Goal: Task Accomplishment & Management: Manage account settings

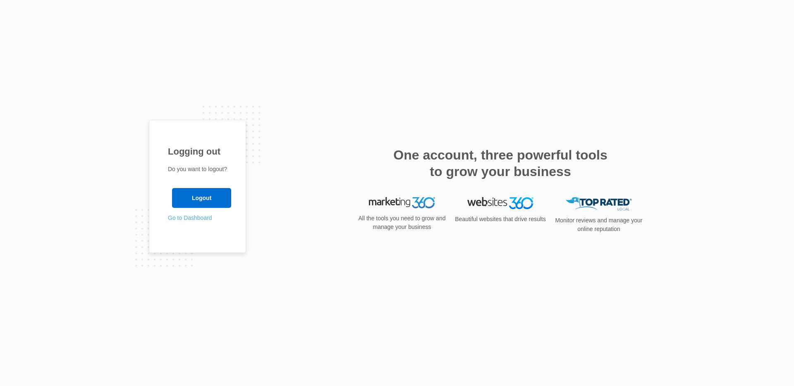
click at [210, 215] on link "Go to Dashboard" at bounding box center [190, 218] width 44 height 7
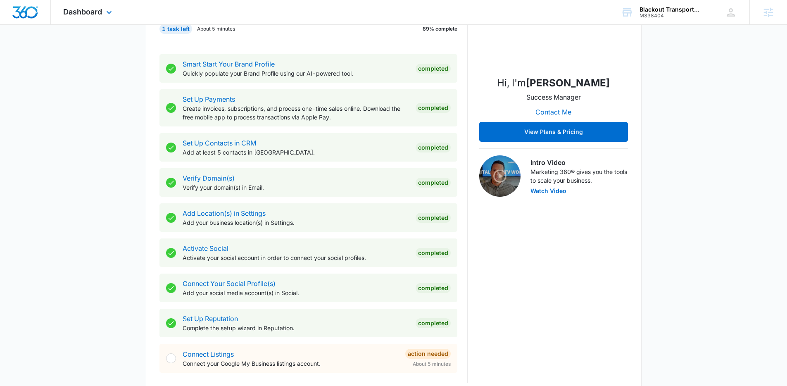
scroll to position [124, 0]
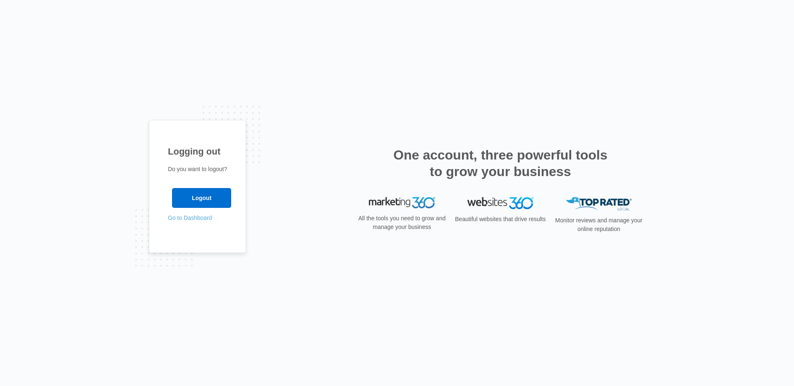
click at [198, 220] on link "Go to Dashboard" at bounding box center [190, 218] width 44 height 7
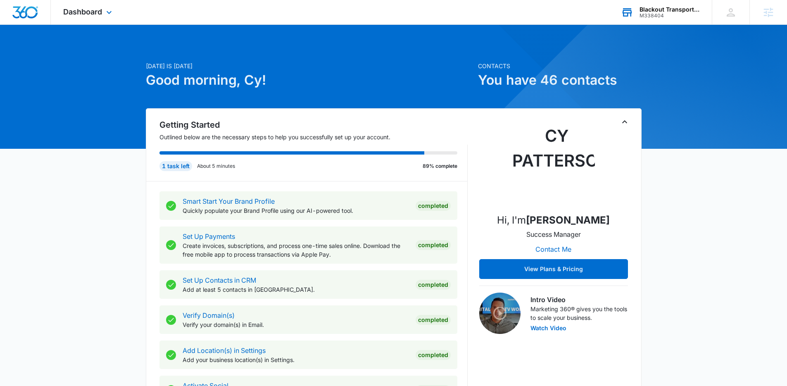
click at [648, 17] on div "M338404" at bounding box center [670, 16] width 60 height 6
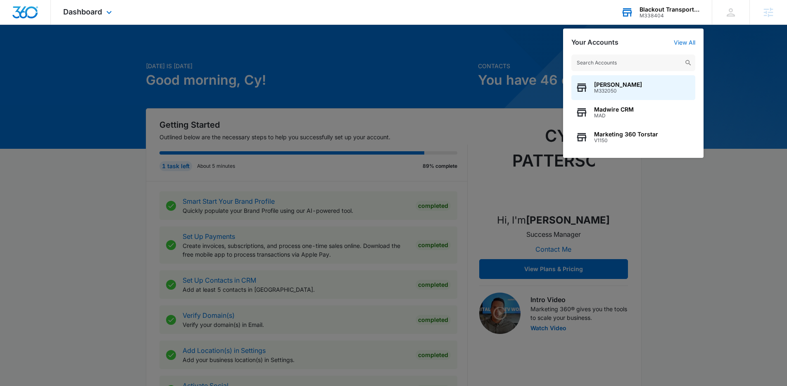
click at [623, 57] on input "text" at bounding box center [634, 63] width 124 height 17
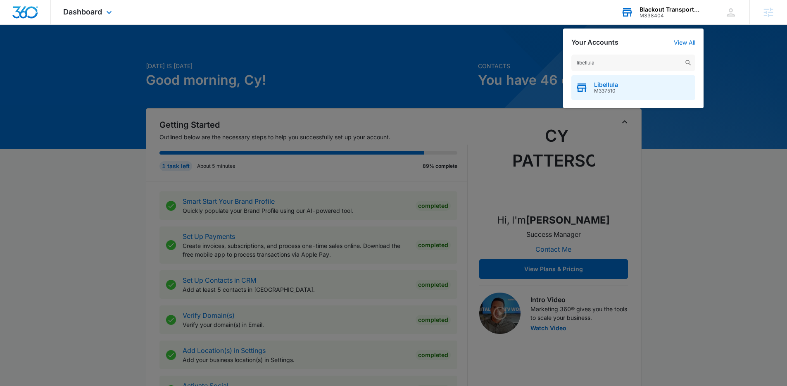
type input "libellula"
click at [622, 86] on div "Libellula M337510" at bounding box center [634, 87] width 124 height 25
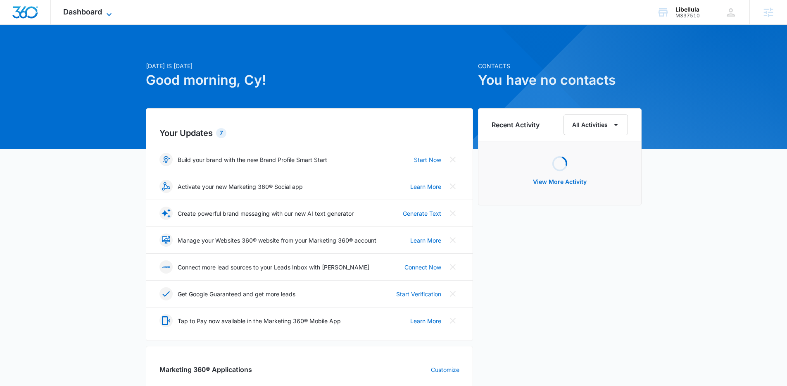
click at [83, 13] on span "Dashboard" at bounding box center [82, 11] width 39 height 9
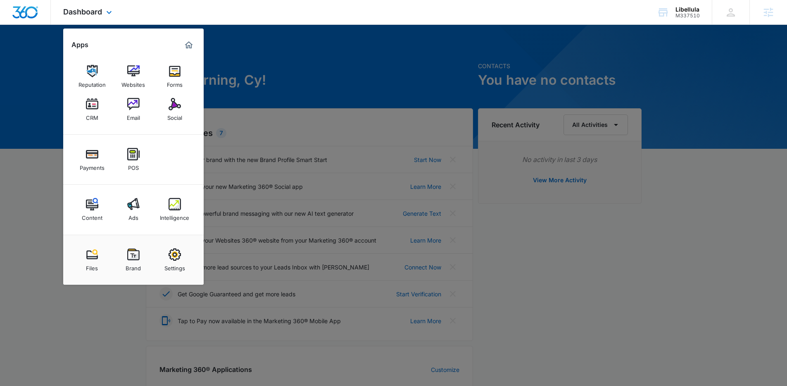
click at [173, 135] on div "Payments POS" at bounding box center [133, 160] width 141 height 50
click at [162, 155] on div "Payments POS" at bounding box center [133, 160] width 141 height 50
click at [131, 269] on div "Brand" at bounding box center [133, 266] width 15 height 11
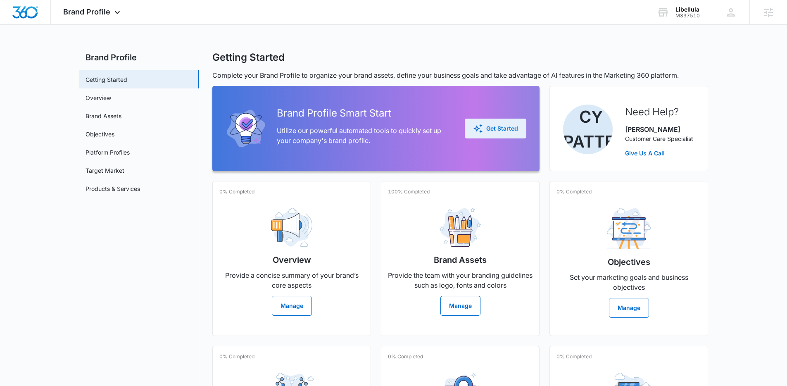
click at [488, 122] on button "Get Started" at bounding box center [496, 129] width 62 height 20
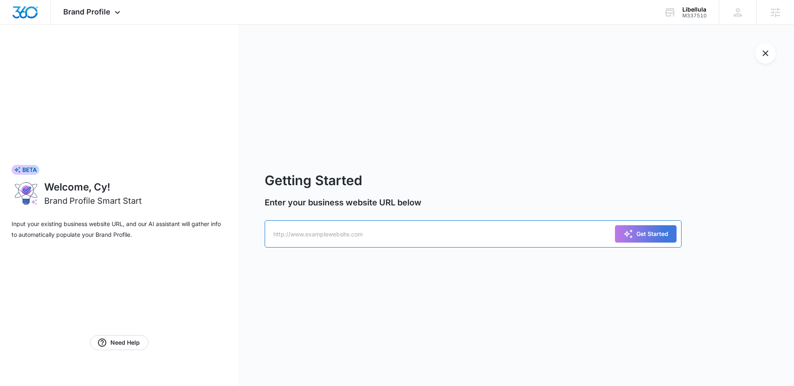
click at [393, 234] on input "text" at bounding box center [473, 233] width 417 height 27
paste input "https://www.libellulahealth.com/"
type input "https://www.libellulahealth.com/"
click at [642, 229] on div "Get Started" at bounding box center [645, 234] width 45 height 10
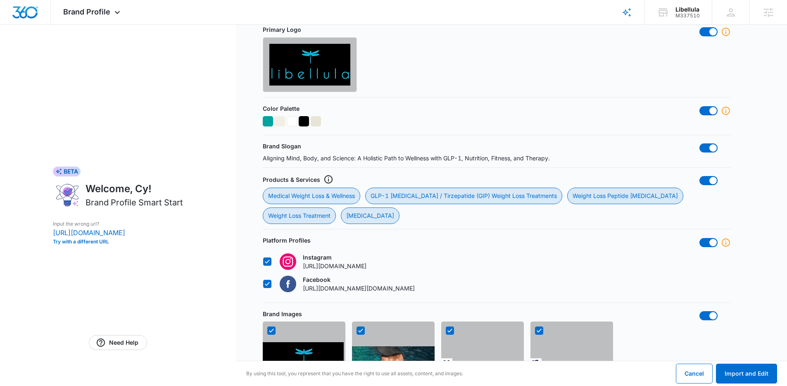
scroll to position [639, 0]
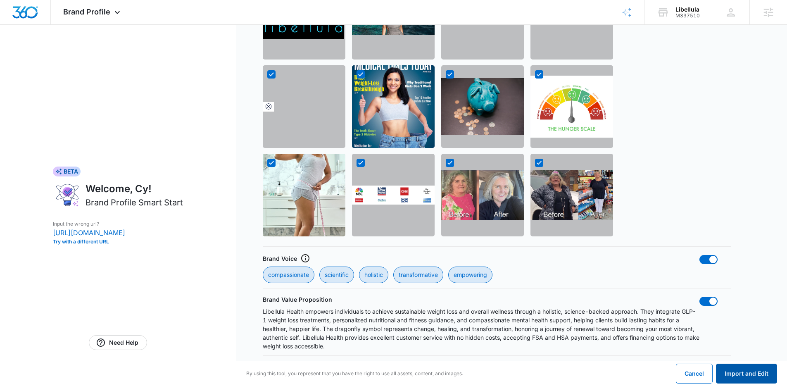
click at [744, 370] on button "Import and Edit" at bounding box center [746, 374] width 61 height 20
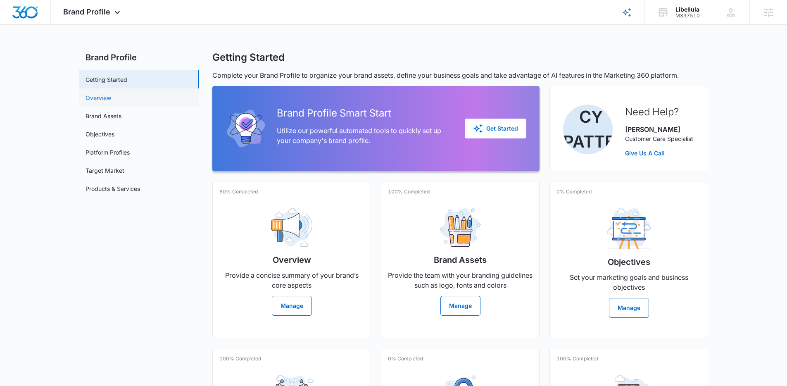
click at [111, 96] on link "Overview" at bounding box center [99, 97] width 26 height 9
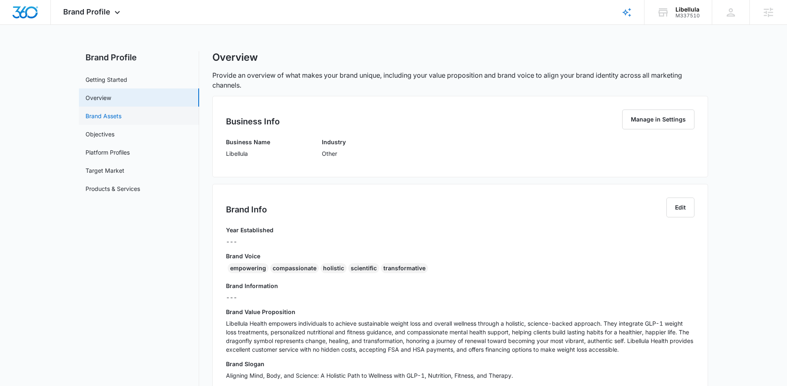
click at [102, 118] on link "Brand Assets" at bounding box center [104, 116] width 36 height 9
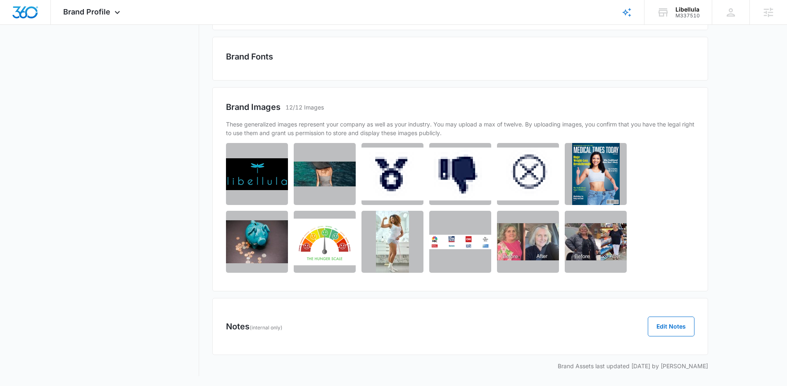
scroll to position [10, 0]
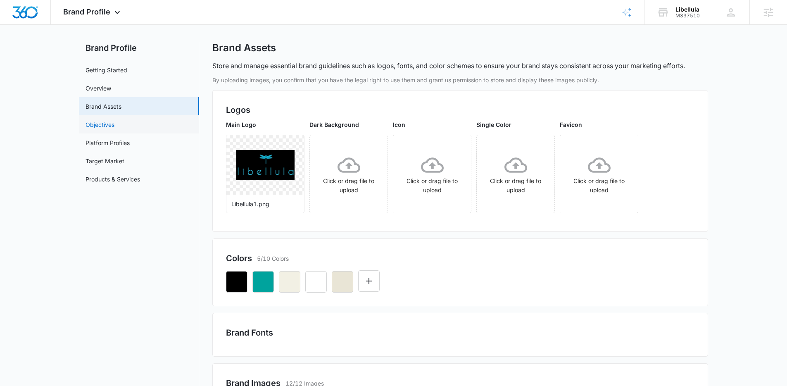
click at [100, 128] on link "Objectives" at bounding box center [100, 124] width 29 height 9
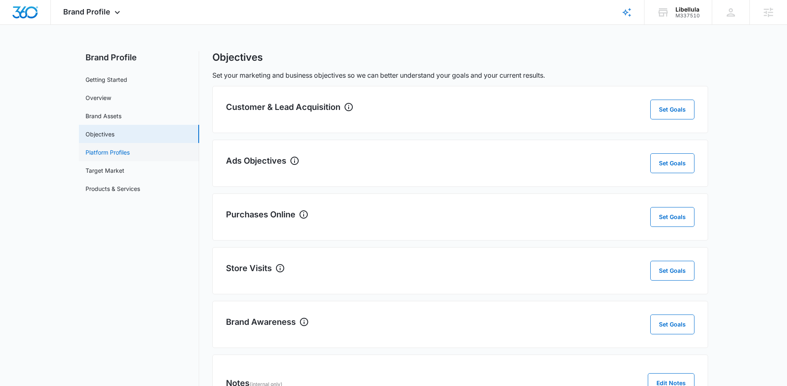
click at [103, 150] on link "Platform Profiles" at bounding box center [108, 152] width 44 height 9
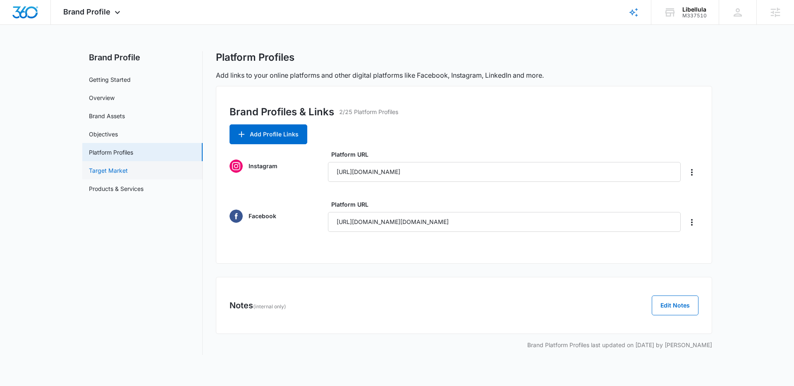
click at [126, 172] on link "Target Market" at bounding box center [108, 170] width 39 height 9
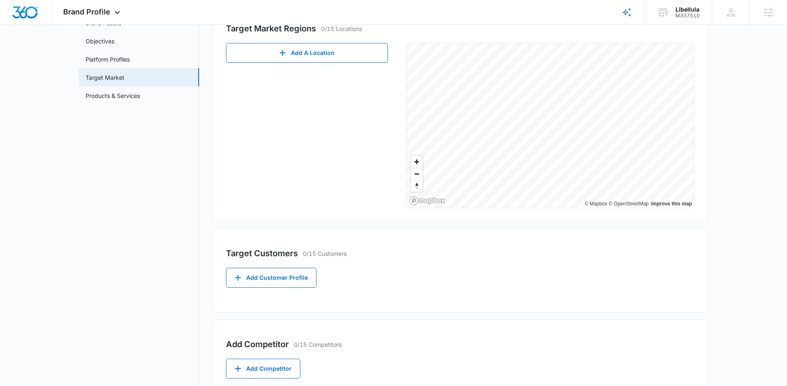
scroll to position [89, 0]
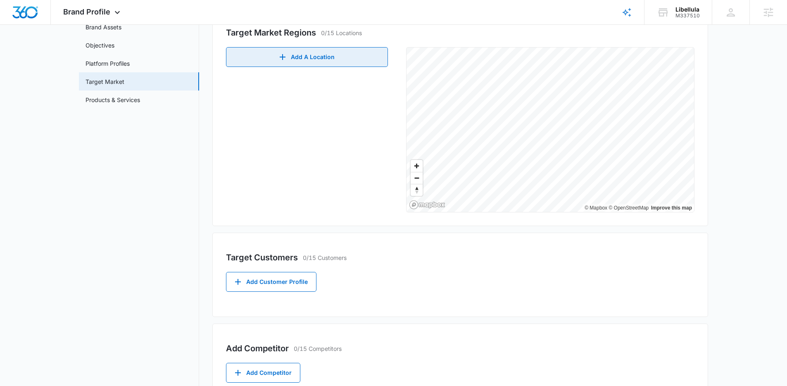
click at [268, 56] on button "Add A Location" at bounding box center [307, 57] width 162 height 20
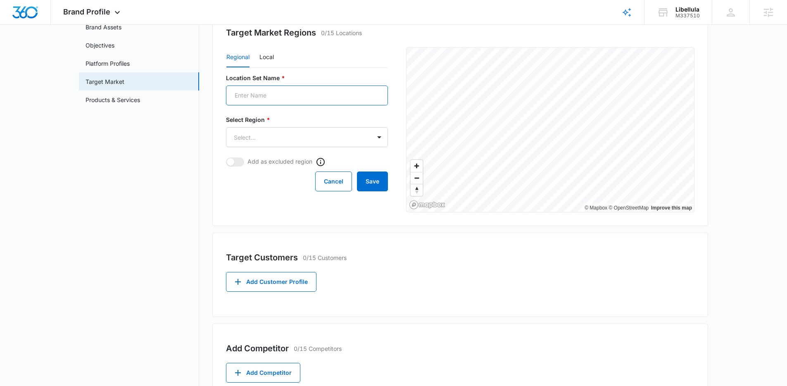
click at [264, 95] on input "Location Set Name *" at bounding box center [307, 96] width 162 height 20
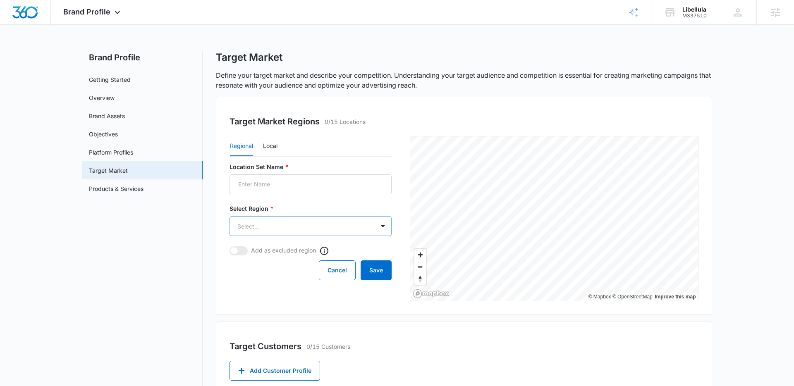
click at [245, 141] on body "Brand Profile Apps Reputation Websites Forms CRM Email Social Payments POS Cont…" at bounding box center [397, 285] width 794 height 571
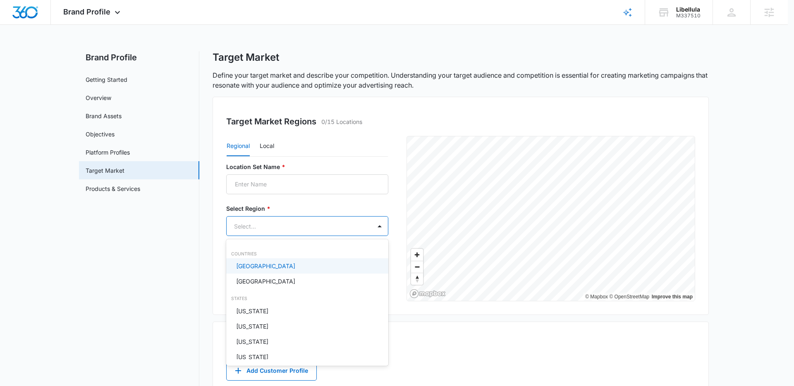
click at [254, 267] on p "[GEOGRAPHIC_DATA]" at bounding box center [265, 266] width 59 height 9
click at [182, 264] on div at bounding box center [397, 193] width 794 height 386
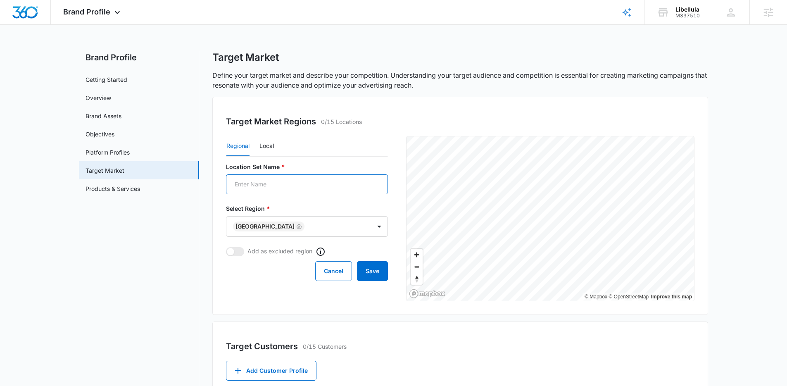
click at [305, 179] on input "Location Set Name *" at bounding box center [307, 184] width 162 height 20
click at [270, 152] on button "Local" at bounding box center [267, 146] width 14 height 20
click at [262, 196] on form "Location Set Name * Postal Code or City, State * Radius * Select... Add as excl…" at bounding box center [307, 221] width 162 height 118
click at [263, 187] on input "Location Set Name *" at bounding box center [307, 184] width 162 height 20
click at [226, 222] on input "Postal Code or City, State *" at bounding box center [270, 226] width 89 height 20
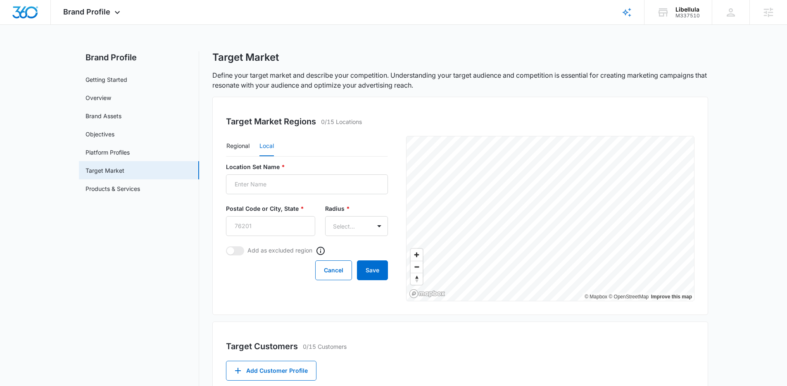
click at [267, 208] on label "Postal Code or City, State *" at bounding box center [270, 208] width 89 height 9
click at [267, 216] on input "Postal Code or City, State *" at bounding box center [270, 226] width 89 height 20
click at [346, 228] on body "Brand Profile Apps Reputation Websites Forms CRM Email Social Payments POS Cont…" at bounding box center [393, 285] width 787 height 571
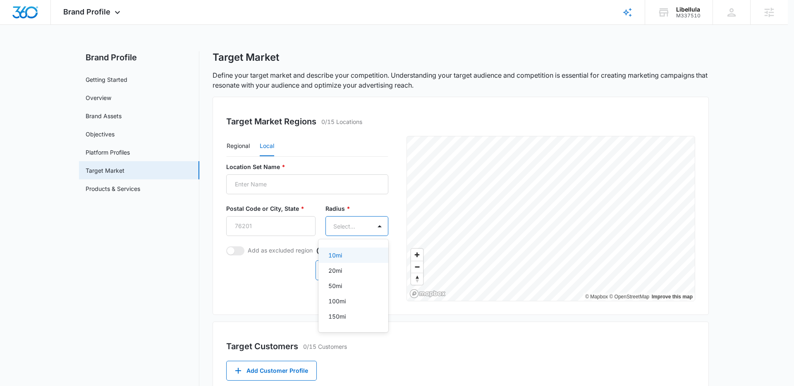
click at [284, 255] on div at bounding box center [397, 193] width 794 height 386
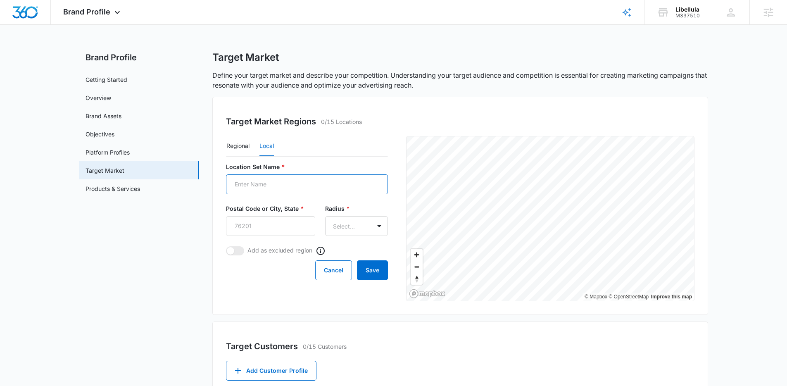
click at [291, 182] on input "Location Set Name *" at bounding box center [307, 184] width 162 height 20
click at [240, 217] on input "Postal Code or City, State *" at bounding box center [270, 226] width 89 height 20
type input "85718"
click at [326, 221] on body "Brand Profile Apps Reputation Websites Forms CRM Email Social Payments POS Cont…" at bounding box center [397, 285] width 794 height 571
click at [329, 270] on p "20mi" at bounding box center [335, 270] width 14 height 9
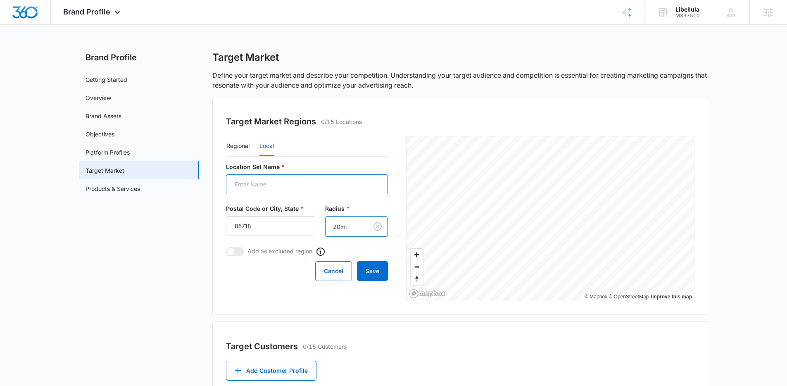
click at [319, 179] on input "Location Set Name *" at bounding box center [307, 184] width 162 height 20
type input "Tucson, Arizona"
click at [281, 250] on p "Add as excluded region" at bounding box center [280, 251] width 65 height 9
click at [367, 266] on button "Save" at bounding box center [372, 271] width 31 height 20
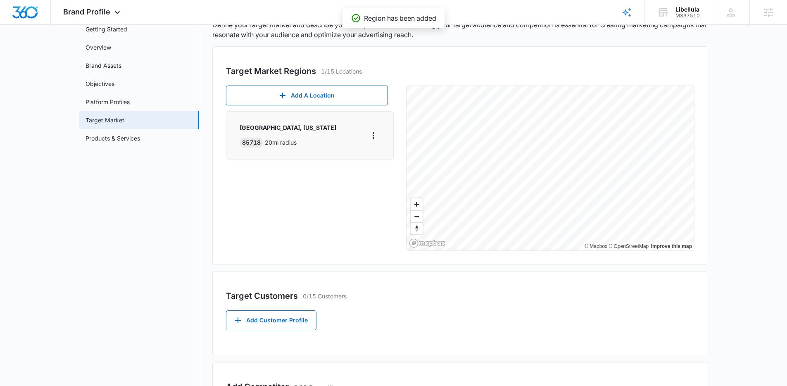
scroll to position [49, 0]
click at [275, 134] on div "Tucson, Arizona 85718 20 mi radius" at bounding box center [288, 136] width 97 height 24
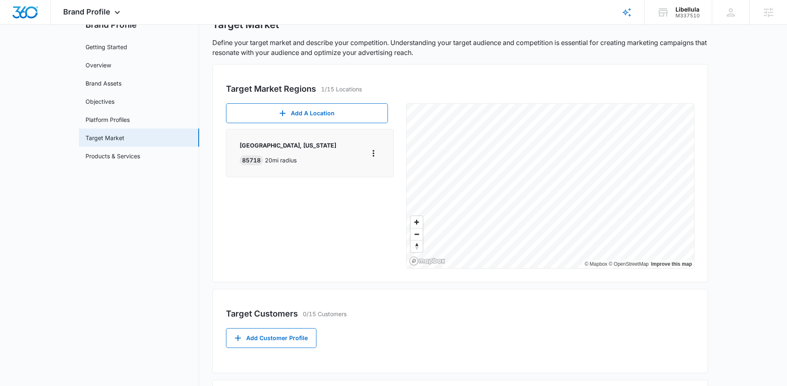
scroll to position [0, 0]
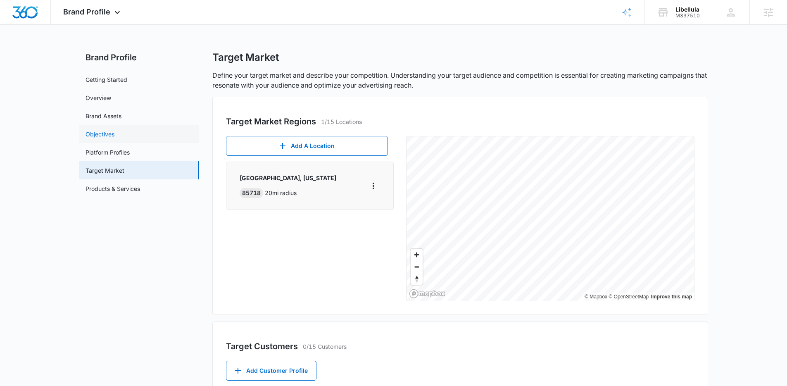
click at [101, 133] on link "Objectives" at bounding box center [100, 134] width 29 height 9
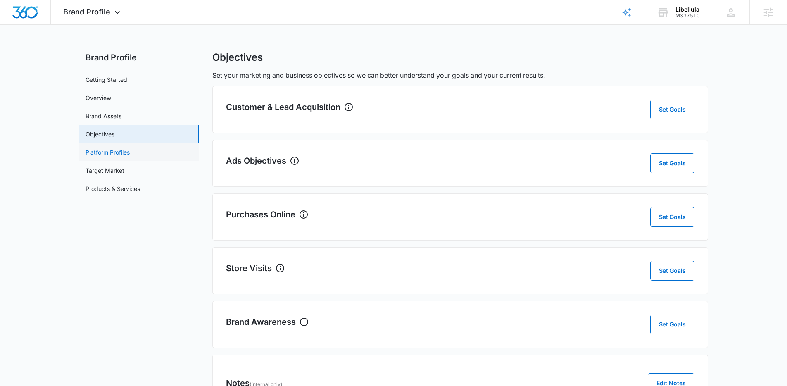
click at [107, 153] on link "Platform Profiles" at bounding box center [108, 152] width 44 height 9
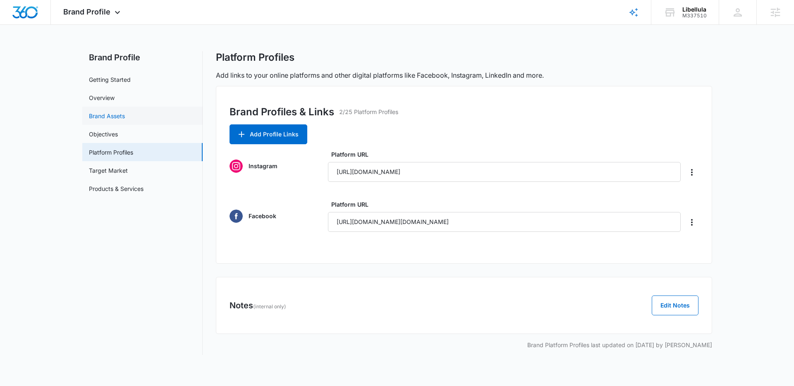
click at [109, 112] on link "Brand Assets" at bounding box center [107, 116] width 36 height 9
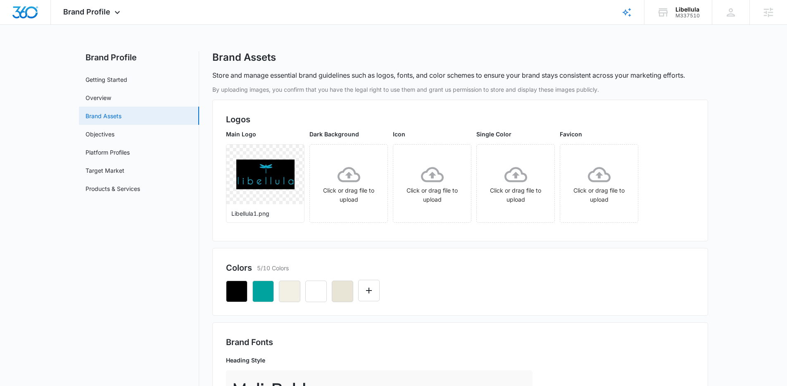
click at [117, 112] on link "Brand Assets" at bounding box center [104, 116] width 36 height 9
click at [111, 95] on link "Overview" at bounding box center [99, 97] width 26 height 9
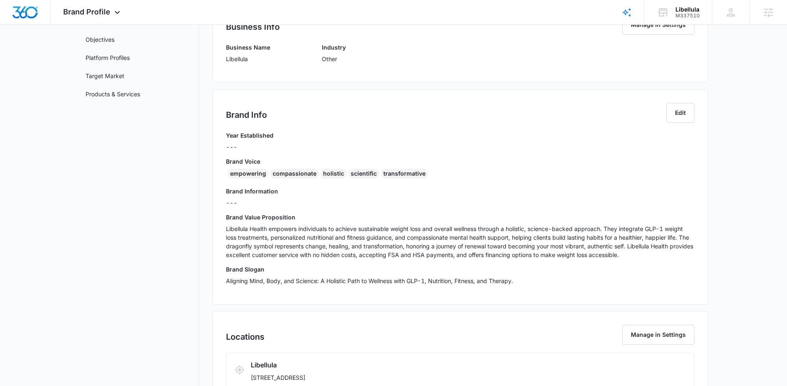
scroll to position [53, 0]
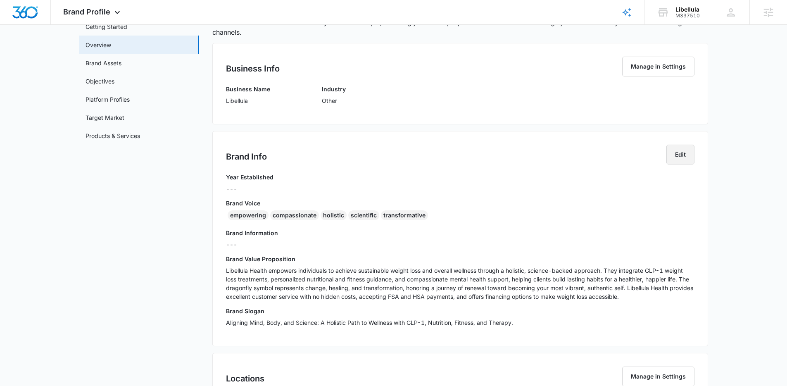
click at [683, 153] on button "Edit" at bounding box center [681, 155] width 28 height 20
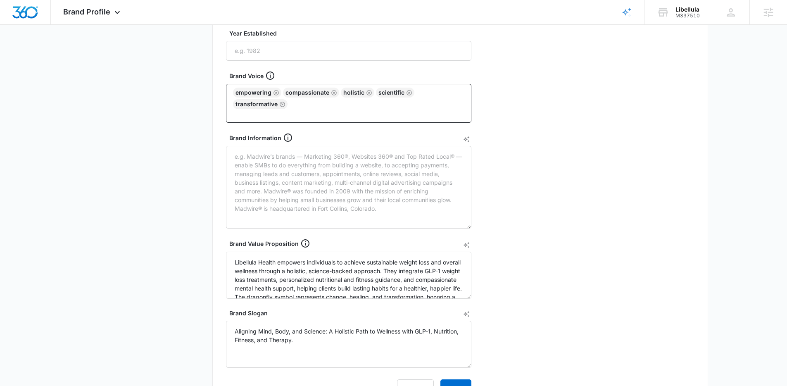
scroll to position [196, 0]
click at [336, 198] on textarea "Brand Information" at bounding box center [349, 187] width 246 height 83
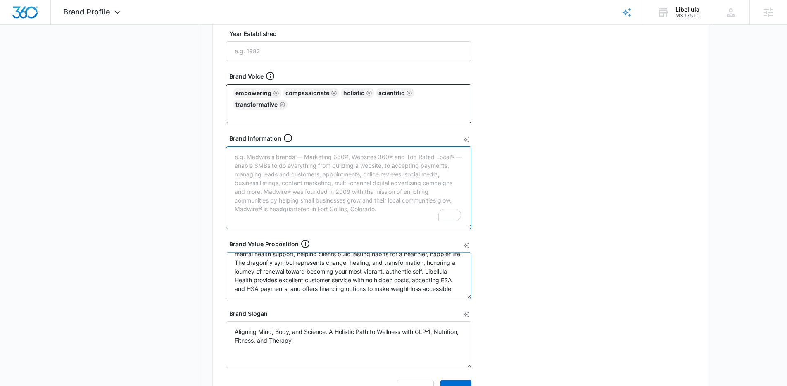
scroll to position [43, 0]
click at [303, 185] on textarea "Brand Information" at bounding box center [349, 187] width 246 height 83
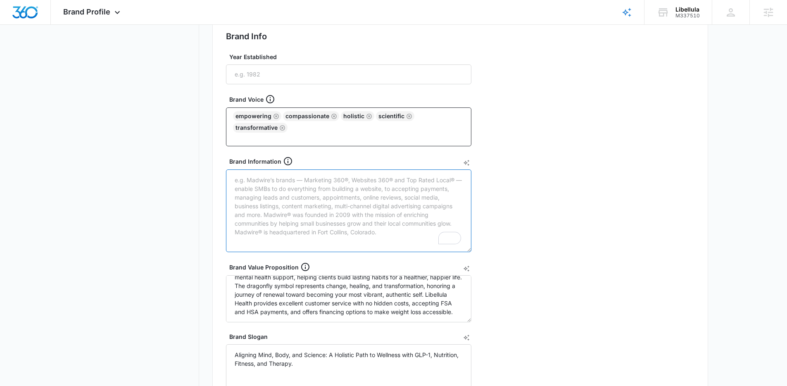
scroll to position [170, 0]
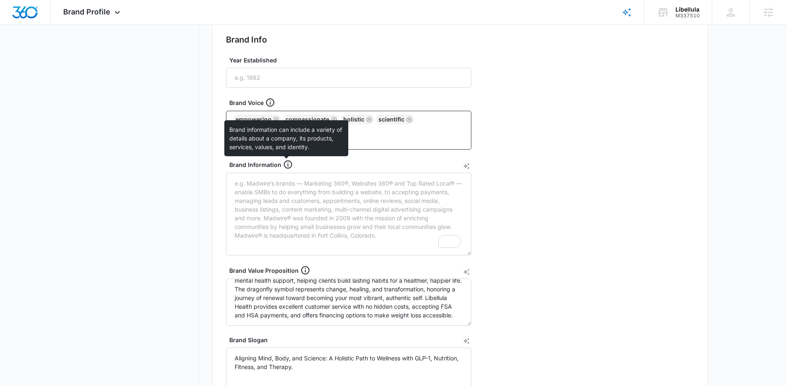
click at [286, 164] on icon at bounding box center [288, 165] width 10 height 10
click at [286, 173] on textarea "Brand Information" at bounding box center [349, 214] width 246 height 83
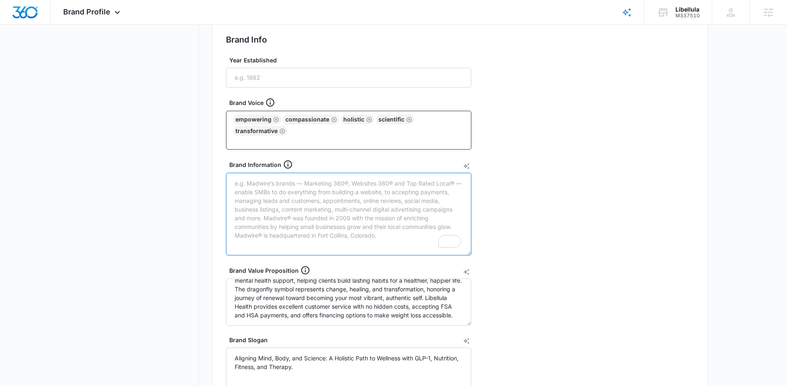
click at [285, 207] on textarea "Brand Information" at bounding box center [349, 214] width 246 height 83
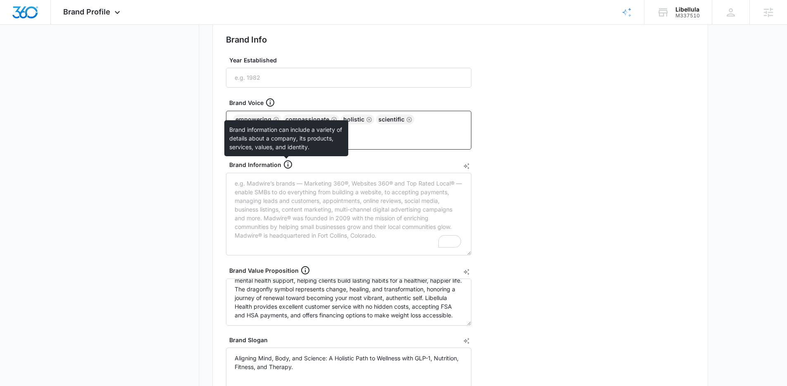
click at [285, 164] on icon at bounding box center [288, 165] width 10 height 10
click at [285, 173] on textarea "Brand Information" at bounding box center [349, 214] width 246 height 83
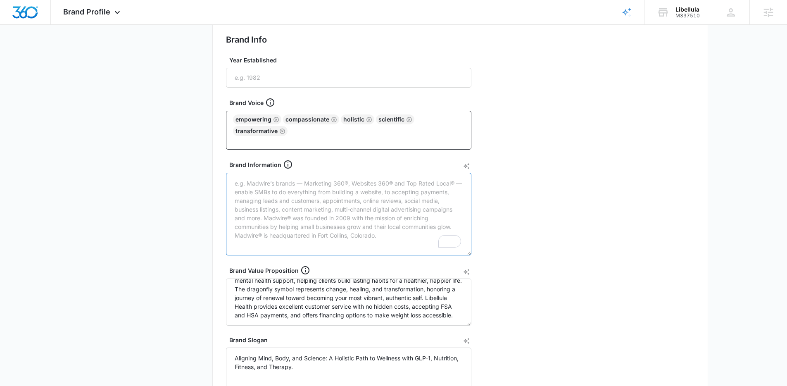
paste textarea "Libellula is a concierge wellness center founded by Christian Wilkins, inspired…"
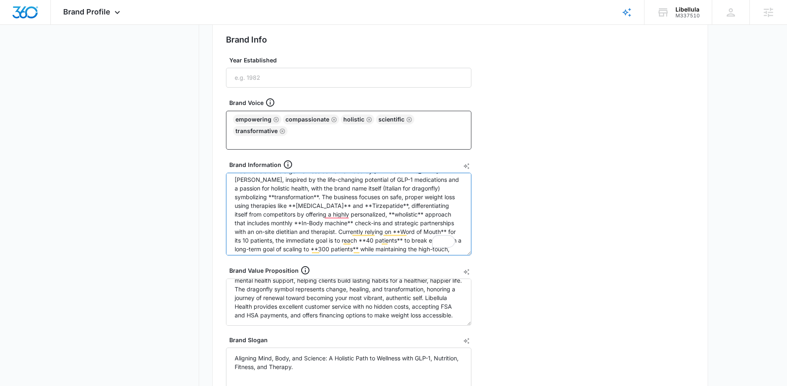
scroll to position [3, 0]
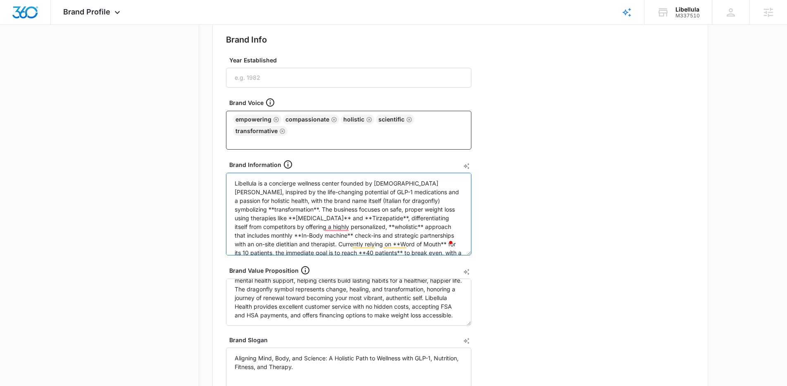
click at [330, 193] on textarea "Libellula is a concierge wellness center founded by Christian Wilkins, inspired…" at bounding box center [349, 214] width 246 height 83
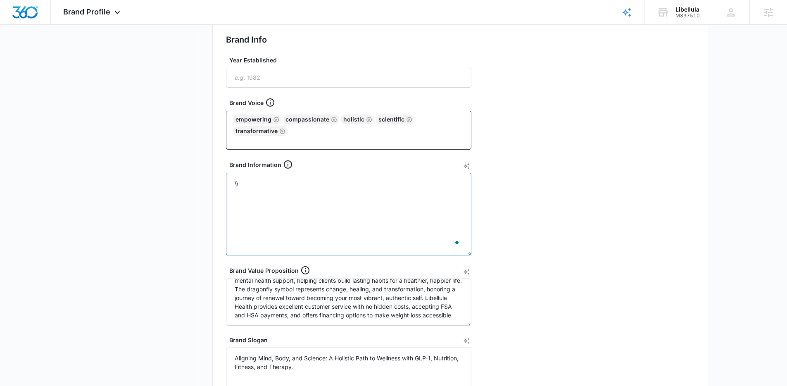
type textarea "\"
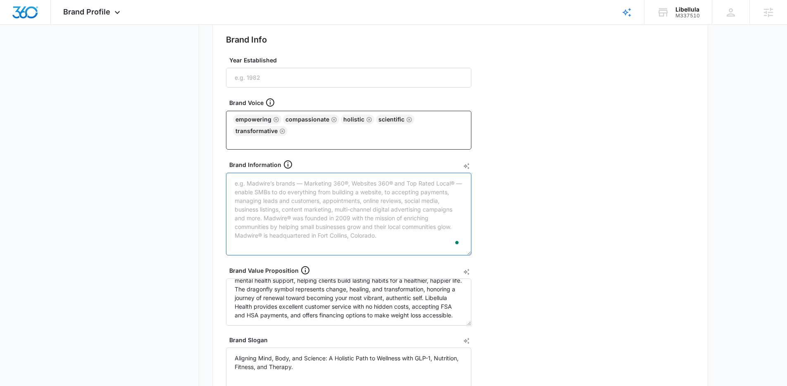
paste textarea "Libellula is a concierge wellness center founded by Christian Wilkins, inspired…"
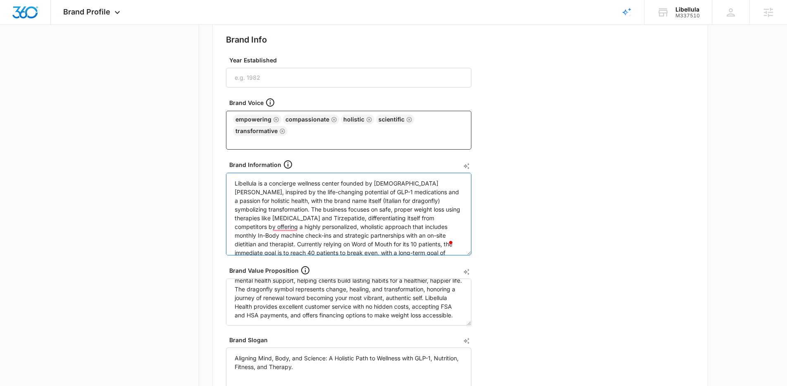
scroll to position [17, 0]
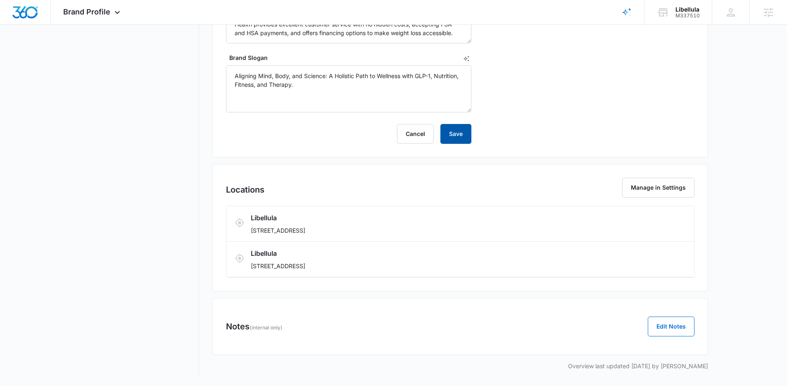
type textarea "Libellula is a concierge wellness center founded by Christian Wilkins, inspired…"
click at [461, 134] on button "Save" at bounding box center [456, 134] width 31 height 20
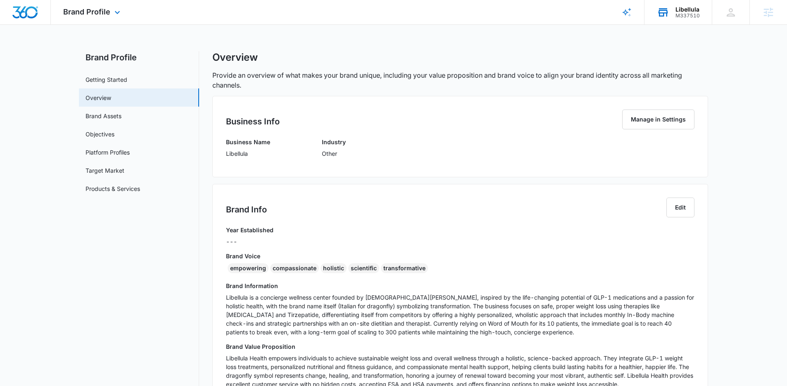
click at [695, 11] on div "Libellula" at bounding box center [688, 9] width 24 height 7
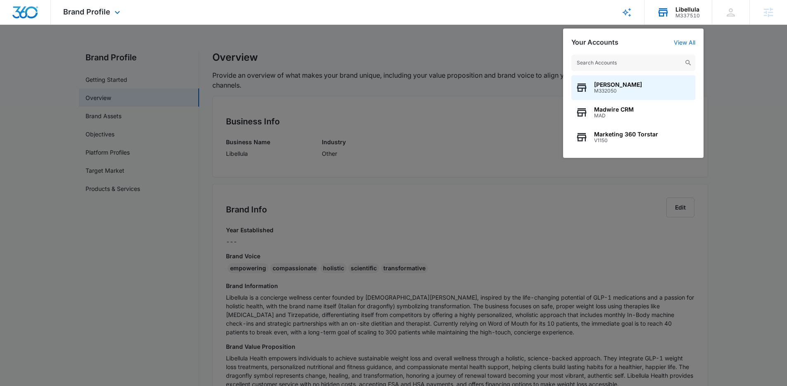
click at [616, 68] on input "text" at bounding box center [634, 63] width 124 height 17
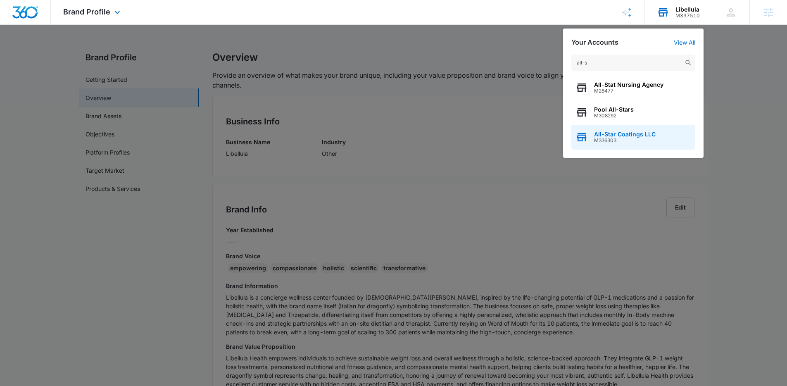
type input "all-s"
click at [621, 138] on span "M336303" at bounding box center [625, 141] width 62 height 6
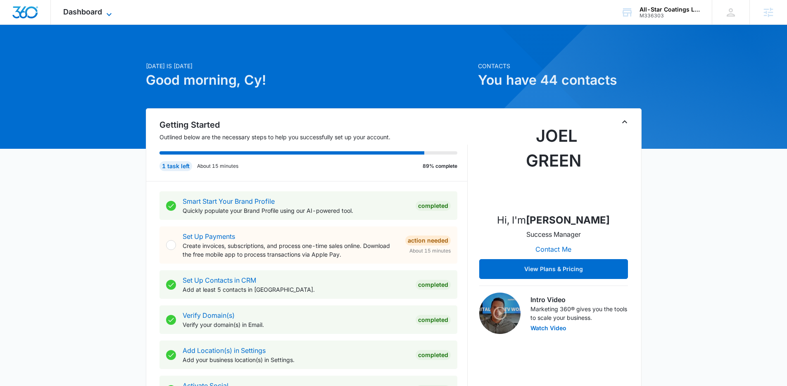
click at [105, 15] on icon at bounding box center [109, 15] width 10 height 10
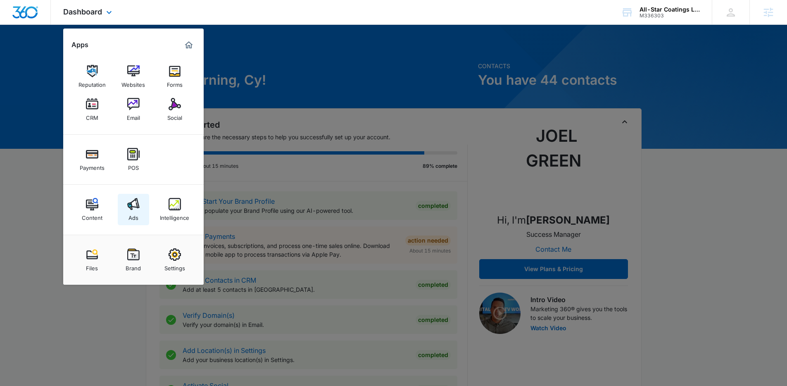
click at [135, 208] on img at bounding box center [133, 204] width 12 height 12
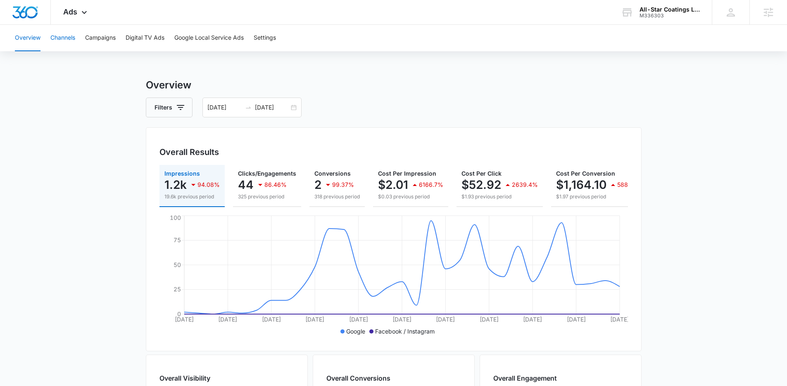
click at [68, 49] on button "Channels" at bounding box center [62, 38] width 25 height 26
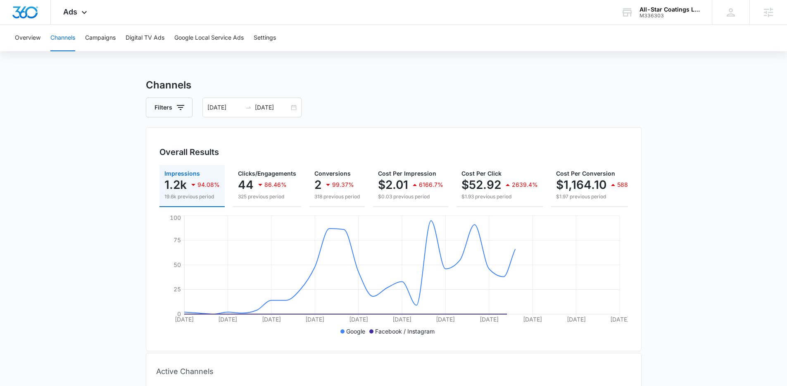
scroll to position [144, 0]
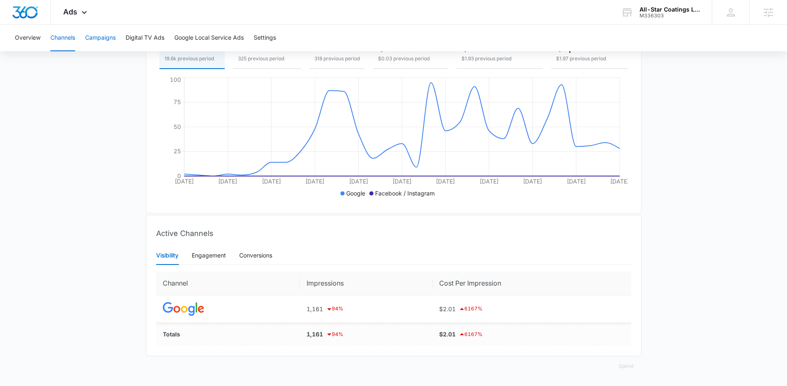
click at [98, 40] on button "Campaigns" at bounding box center [100, 38] width 31 height 26
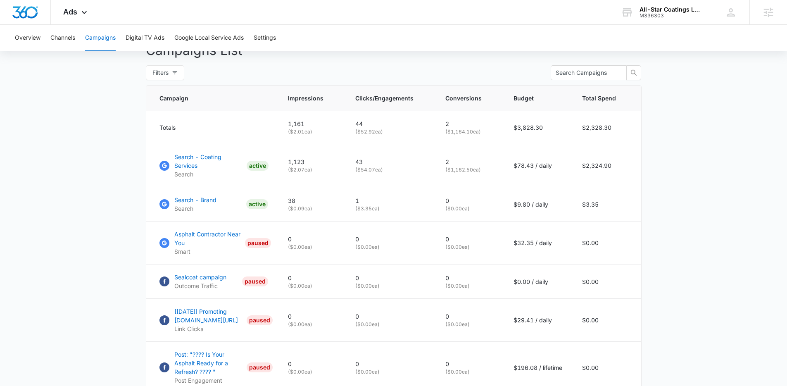
scroll to position [362, 0]
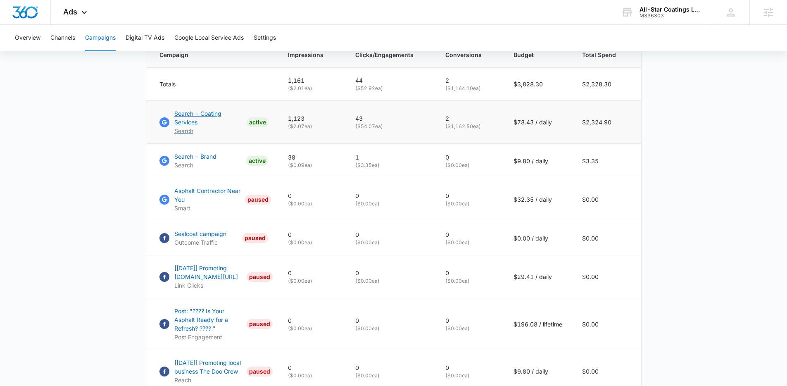
click at [211, 118] on p "Search - Coating Services" at bounding box center [208, 117] width 69 height 17
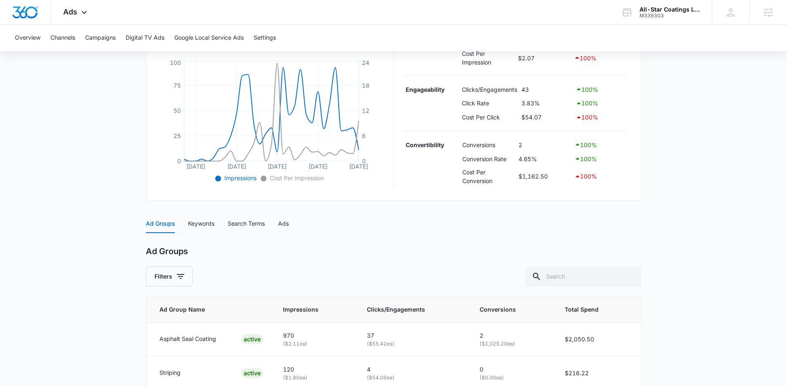
scroll to position [224, 0]
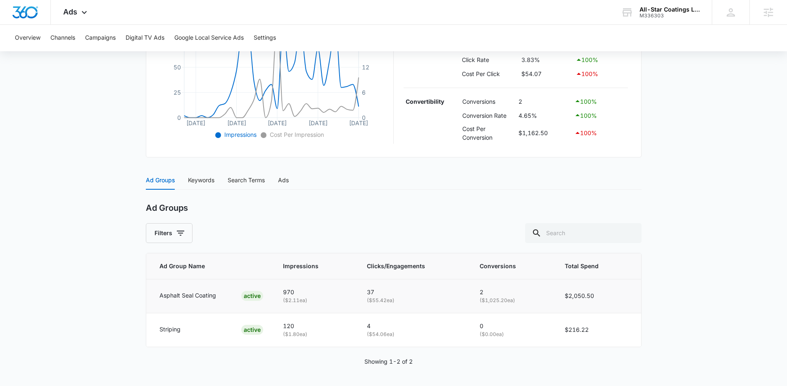
click at [201, 298] on p "Asphalt Seal Coating" at bounding box center [188, 295] width 57 height 9
click at [196, 183] on div "Keywords" at bounding box center [201, 180] width 26 height 9
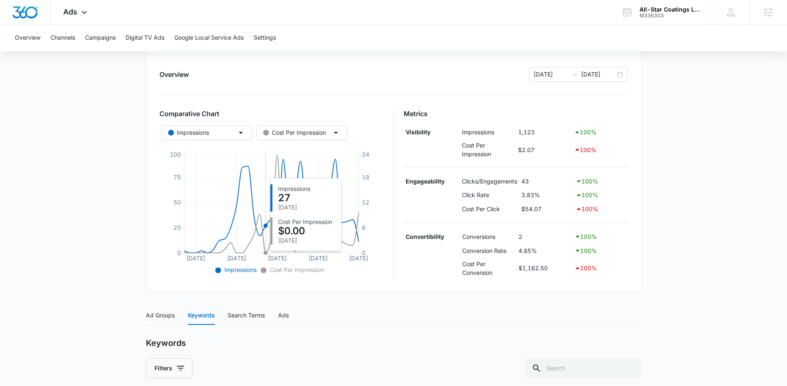
scroll to position [281, 0]
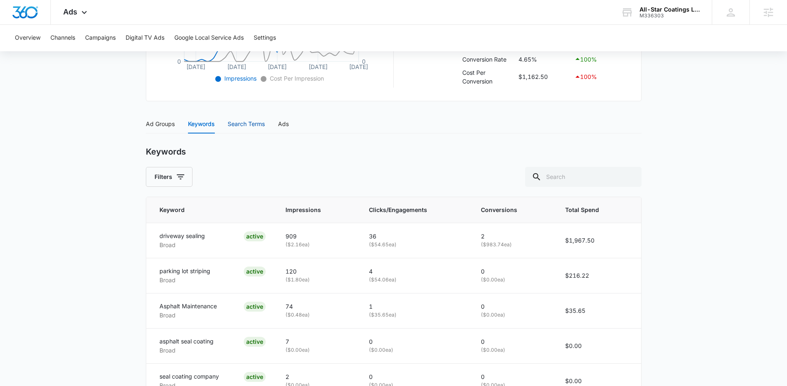
click at [244, 127] on div "Search Terms" at bounding box center [246, 123] width 37 height 9
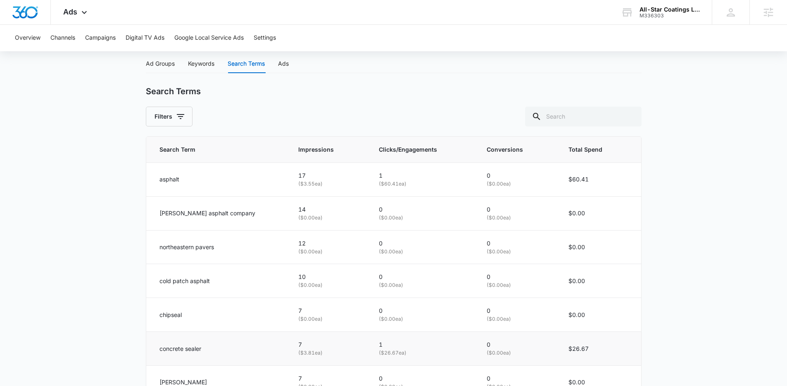
scroll to position [149, 0]
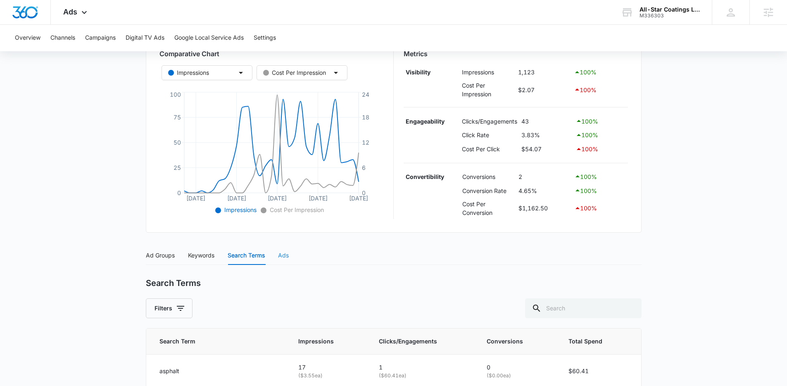
click at [286, 262] on div "Ads" at bounding box center [283, 255] width 11 height 19
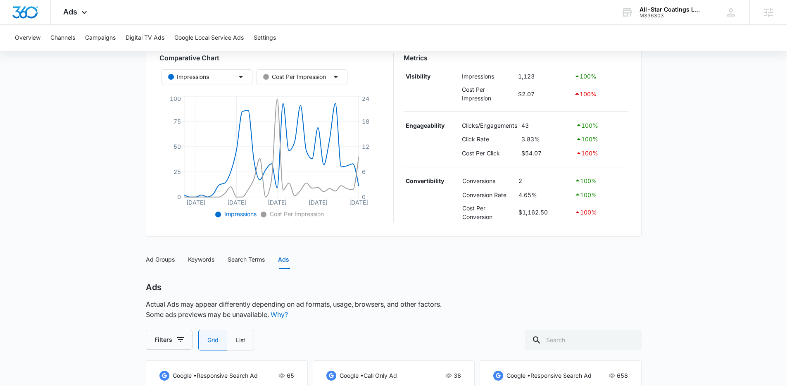
scroll to position [0, 0]
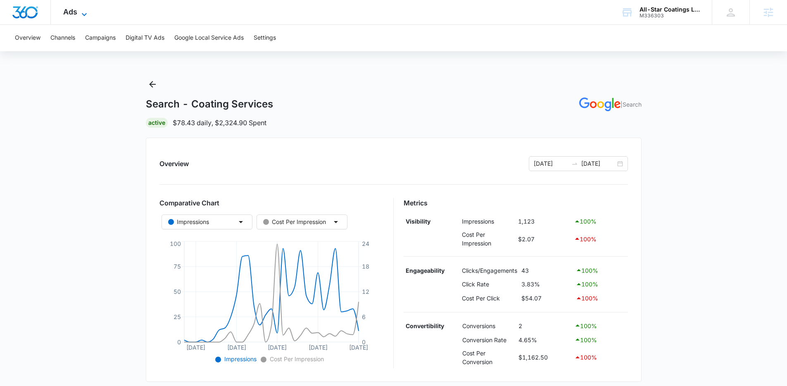
click at [74, 14] on span "Ads" at bounding box center [70, 11] width 14 height 9
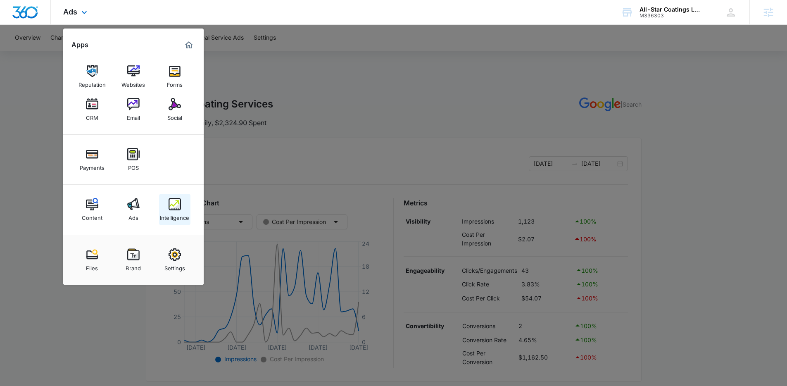
click at [185, 209] on link "Intelligence" at bounding box center [174, 209] width 31 height 31
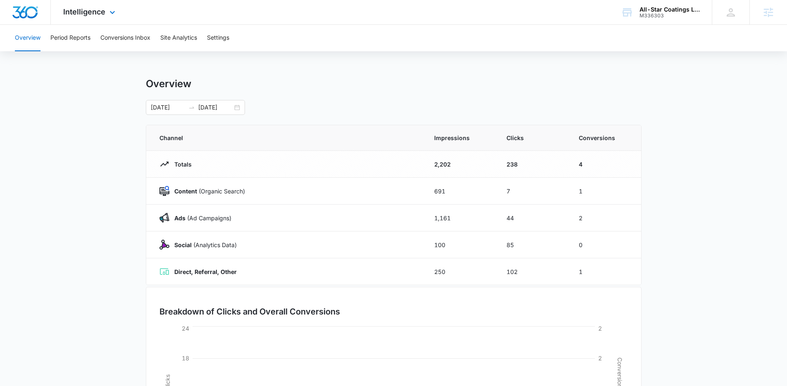
click at [131, 23] on div "Intelligence Apps Reputation Websites Forms CRM Email Social Payments POS Conte…" at bounding box center [393, 12] width 787 height 25
click at [131, 38] on button "Conversions Inbox" at bounding box center [125, 38] width 50 height 26
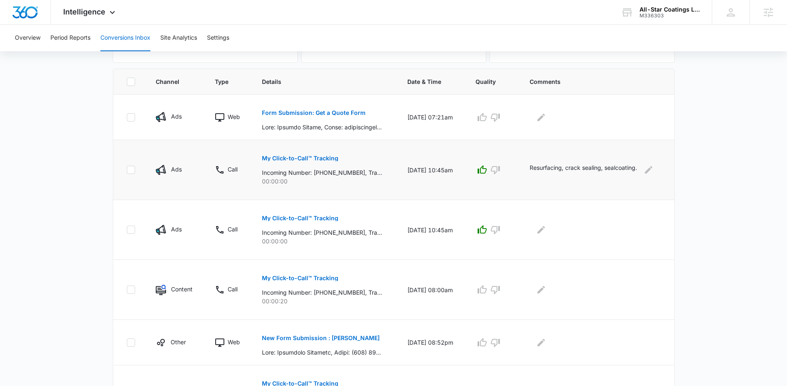
scroll to position [166, 0]
click at [318, 157] on p "My Click-to-Call™ Tracking" at bounding box center [300, 158] width 76 height 6
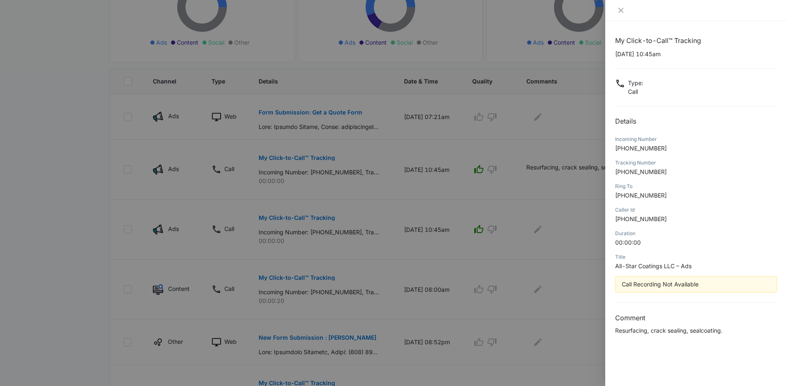
click at [620, 15] on div at bounding box center [697, 10] width 182 height 21
click at [621, 11] on icon "close" at bounding box center [621, 10] width 7 height 7
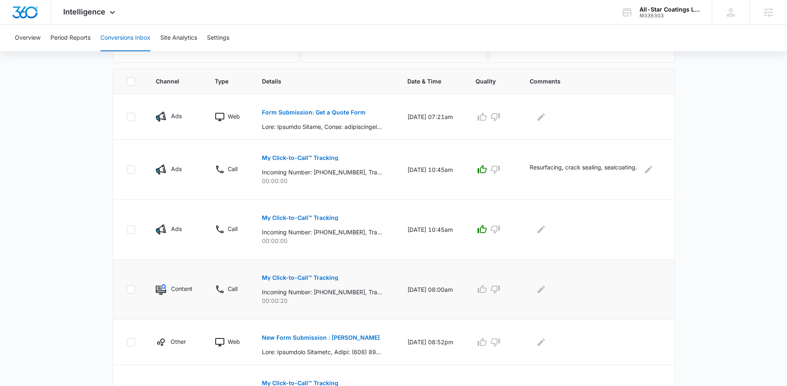
click at [313, 276] on p "My Click-to-Call™ Tracking" at bounding box center [300, 278] width 76 height 6
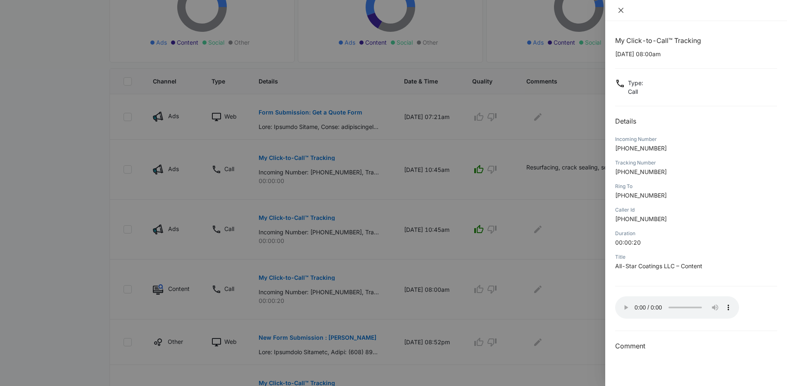
click at [618, 14] on button "Close" at bounding box center [621, 10] width 12 height 7
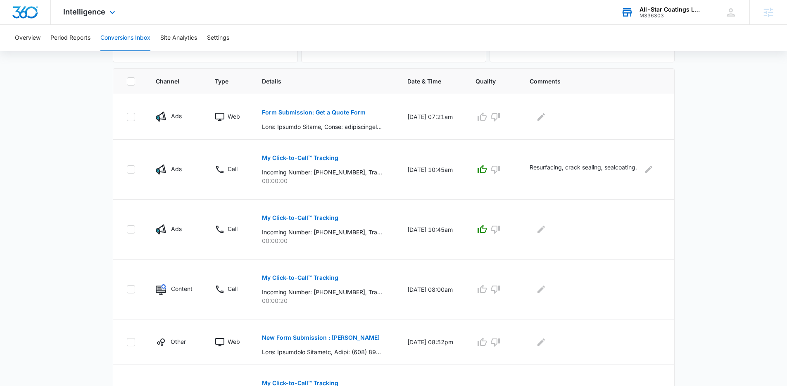
click at [670, 19] on div "All-Star Coatings LLC M336303 Your Accounts View All" at bounding box center [660, 12] width 103 height 24
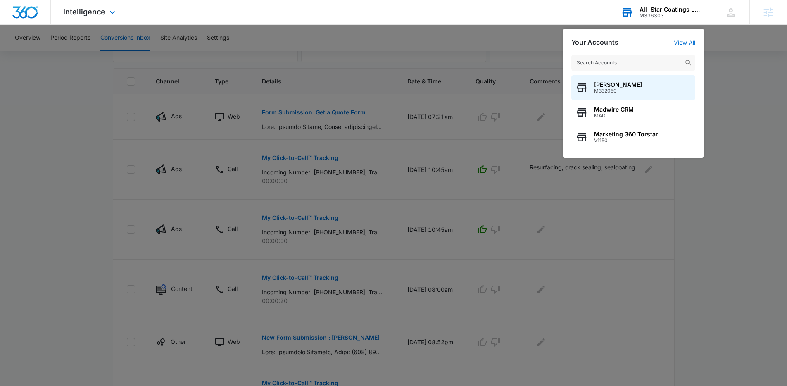
click at [608, 61] on input "text" at bounding box center [634, 63] width 124 height 17
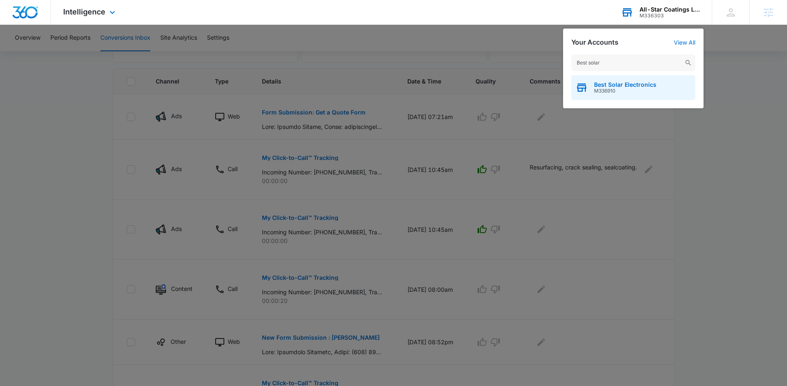
type input "Best solar"
click at [621, 89] on span "M336910" at bounding box center [625, 91] width 62 height 6
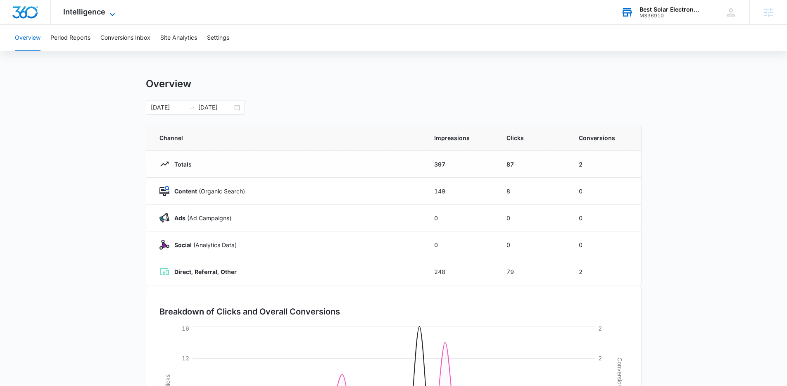
click at [80, 11] on span "Intelligence" at bounding box center [84, 11] width 42 height 9
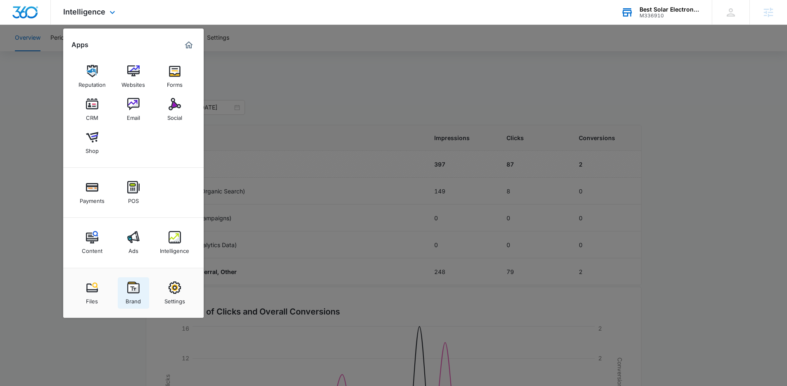
click at [136, 283] on img at bounding box center [133, 288] width 12 height 12
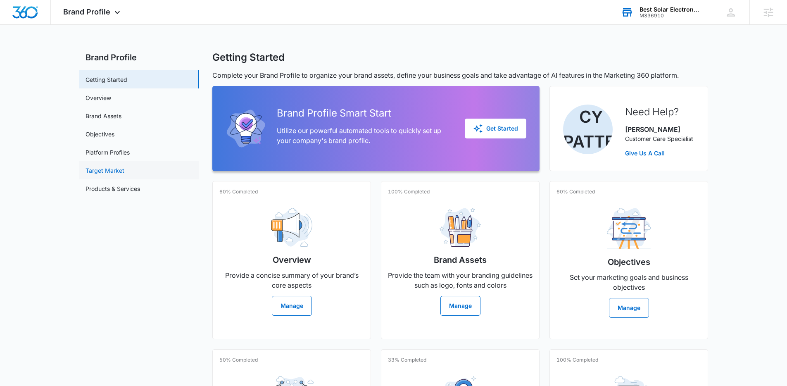
click at [109, 166] on link "Target Market" at bounding box center [105, 170] width 39 height 9
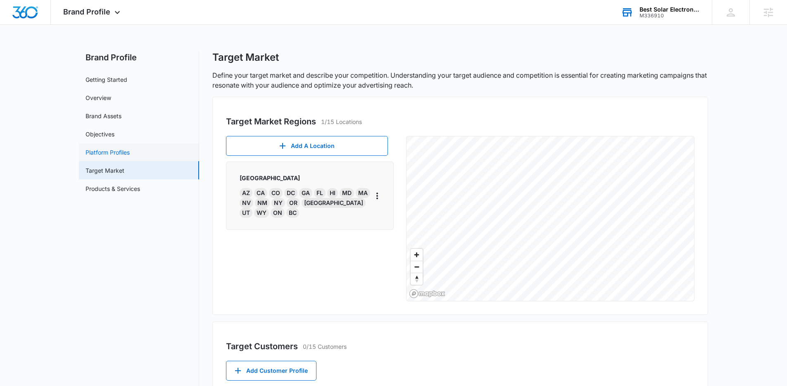
click at [110, 152] on link "Platform Profiles" at bounding box center [108, 152] width 44 height 9
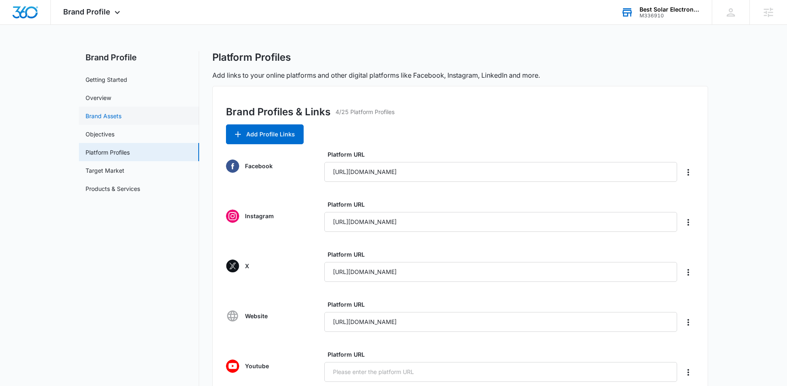
click at [113, 112] on link "Brand Assets" at bounding box center [104, 116] width 36 height 9
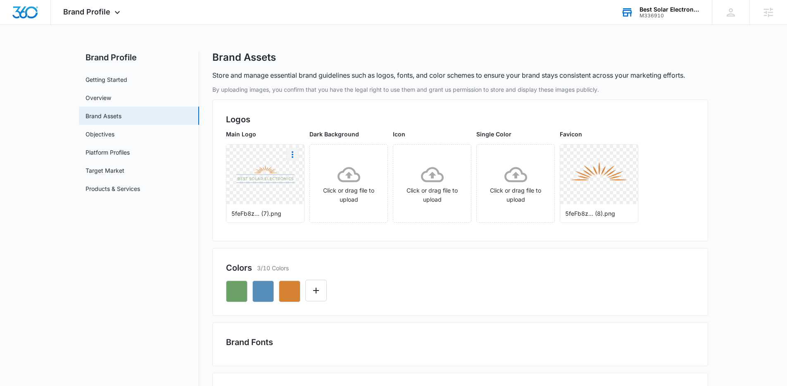
click at [292, 153] on icon "More" at bounding box center [293, 154] width 2 height 7
click at [304, 177] on div "Download" at bounding box center [309, 178] width 27 height 6
